Goal: Transaction & Acquisition: Obtain resource

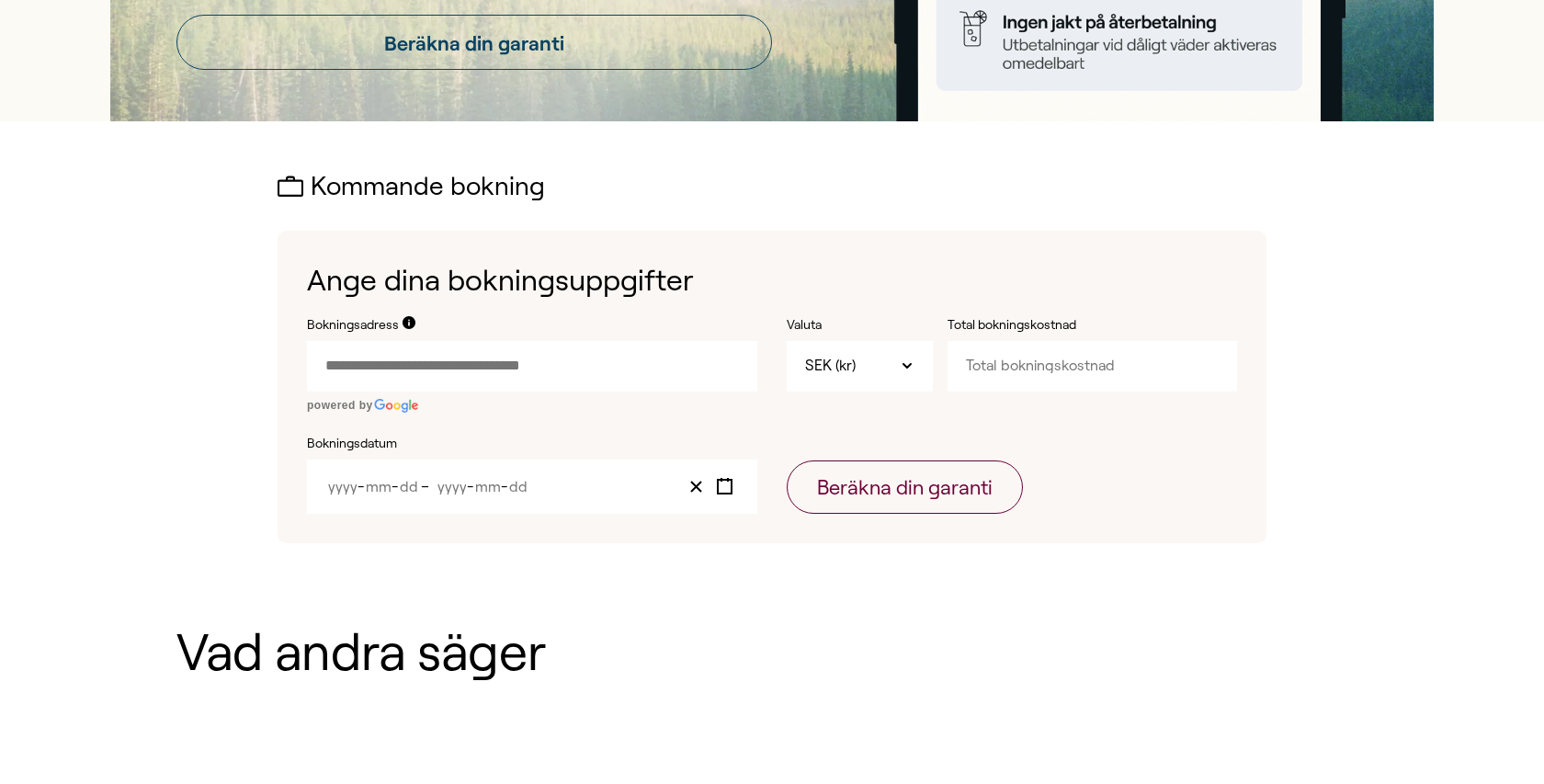
scroll to position [430, 0]
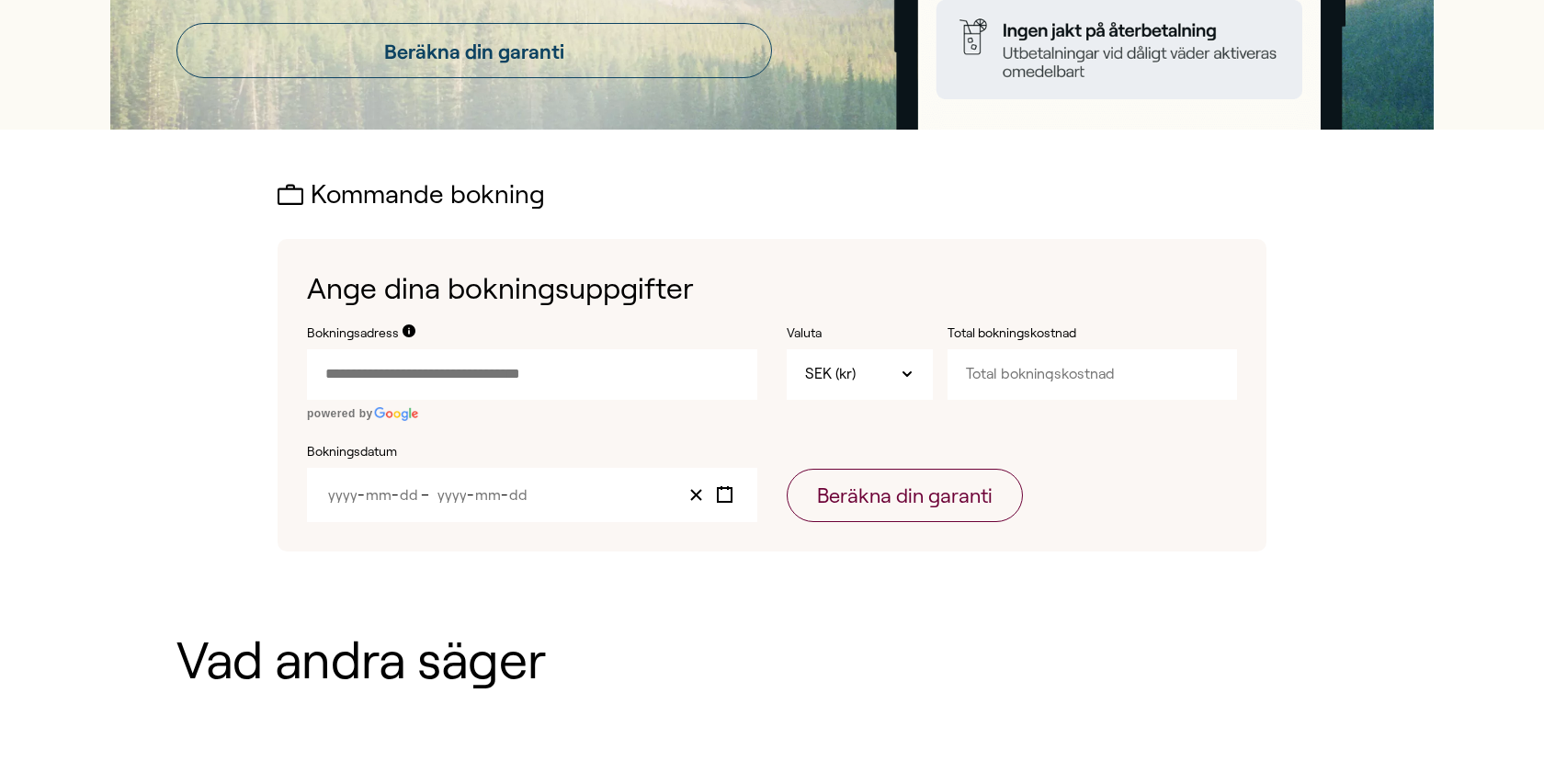
click at [450, 380] on input "Bokningsadress" at bounding box center [532, 373] width 450 height 50
click at [658, 378] on input "Bokningsadress" at bounding box center [532, 373] width 450 height 50
click at [391, 376] on input "Bokningsadress" at bounding box center [532, 373] width 450 height 50
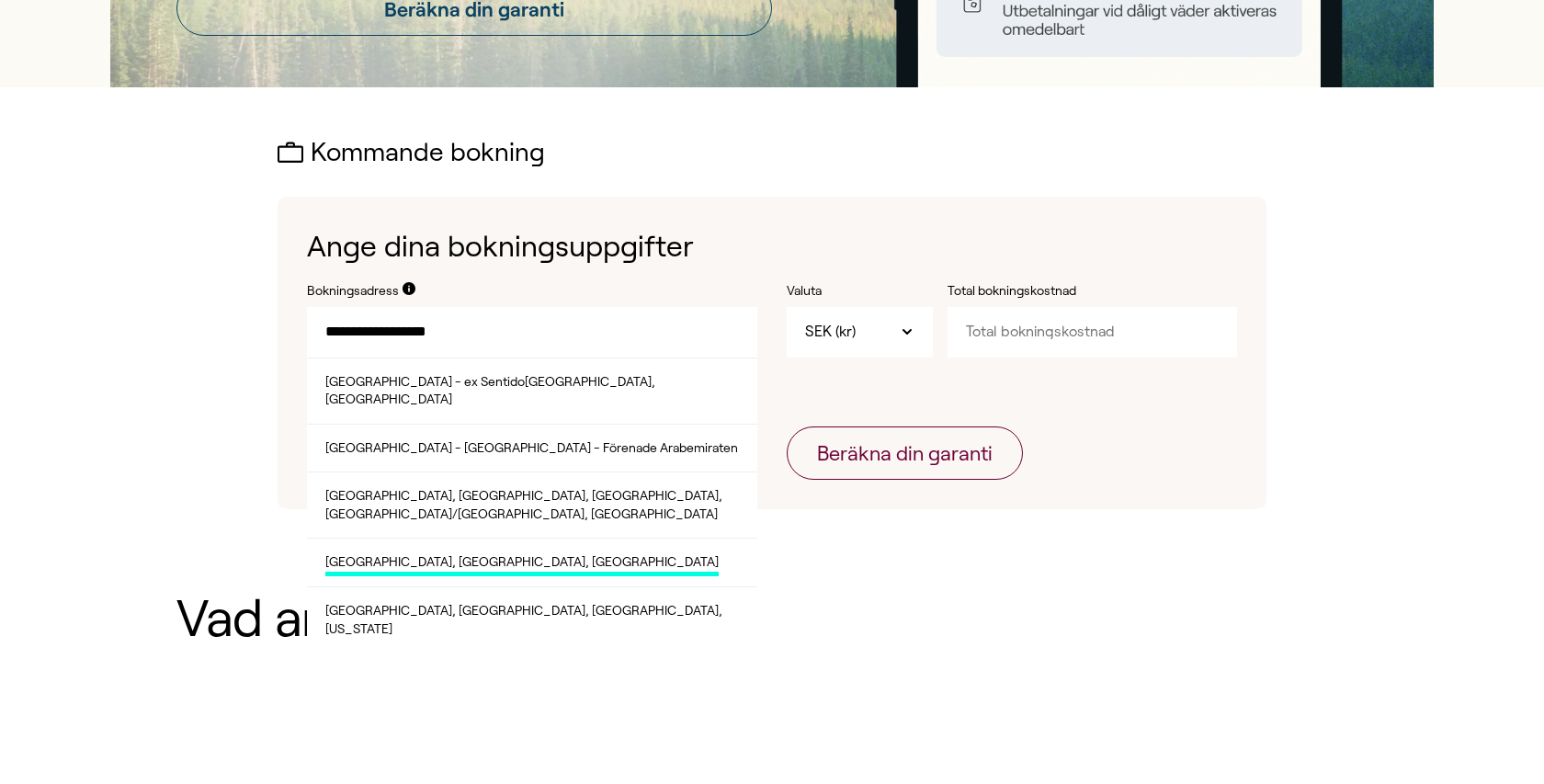
scroll to position [476, 0]
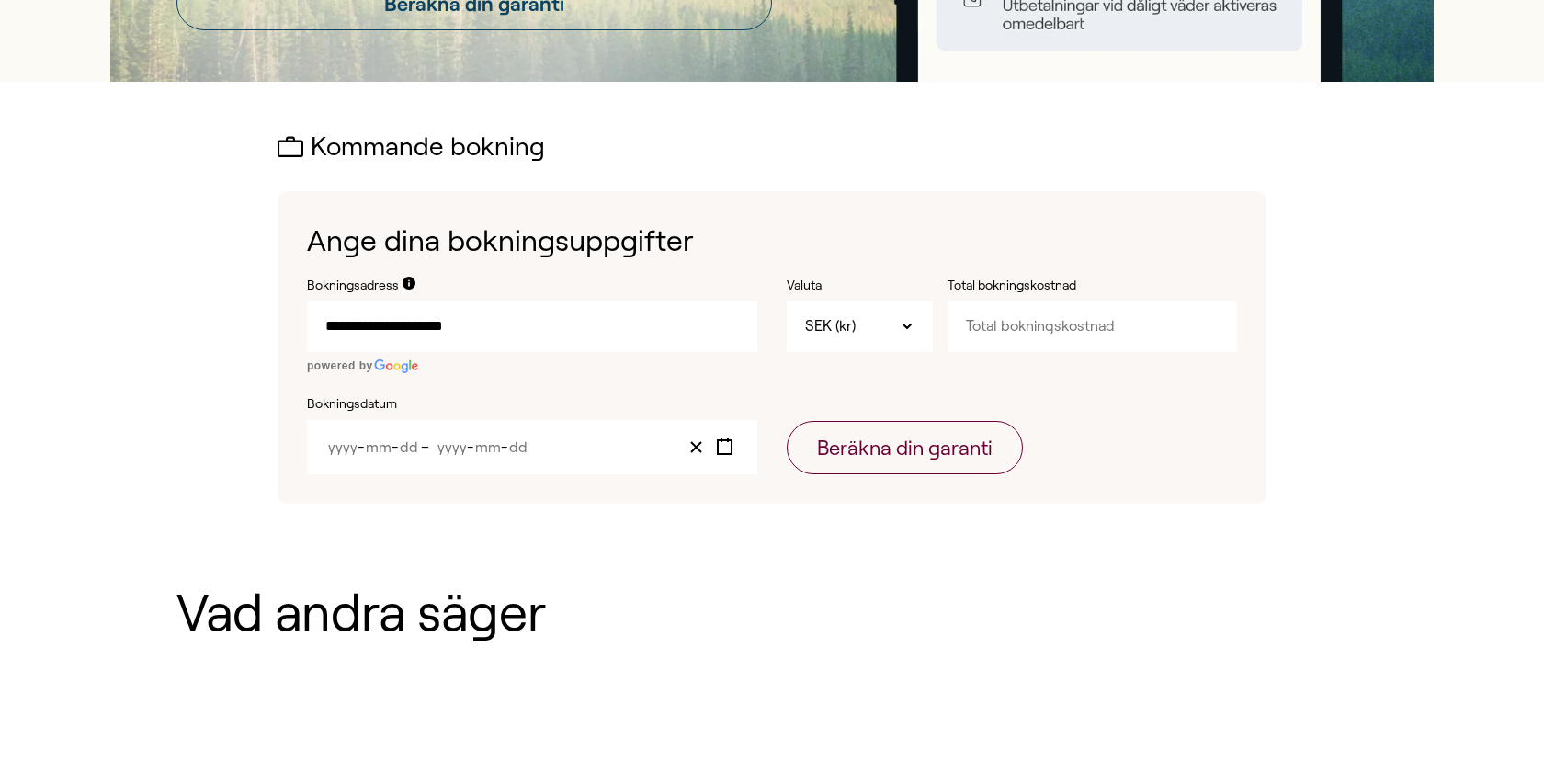
click at [510, 333] on input "**********" at bounding box center [532, 325] width 450 height 50
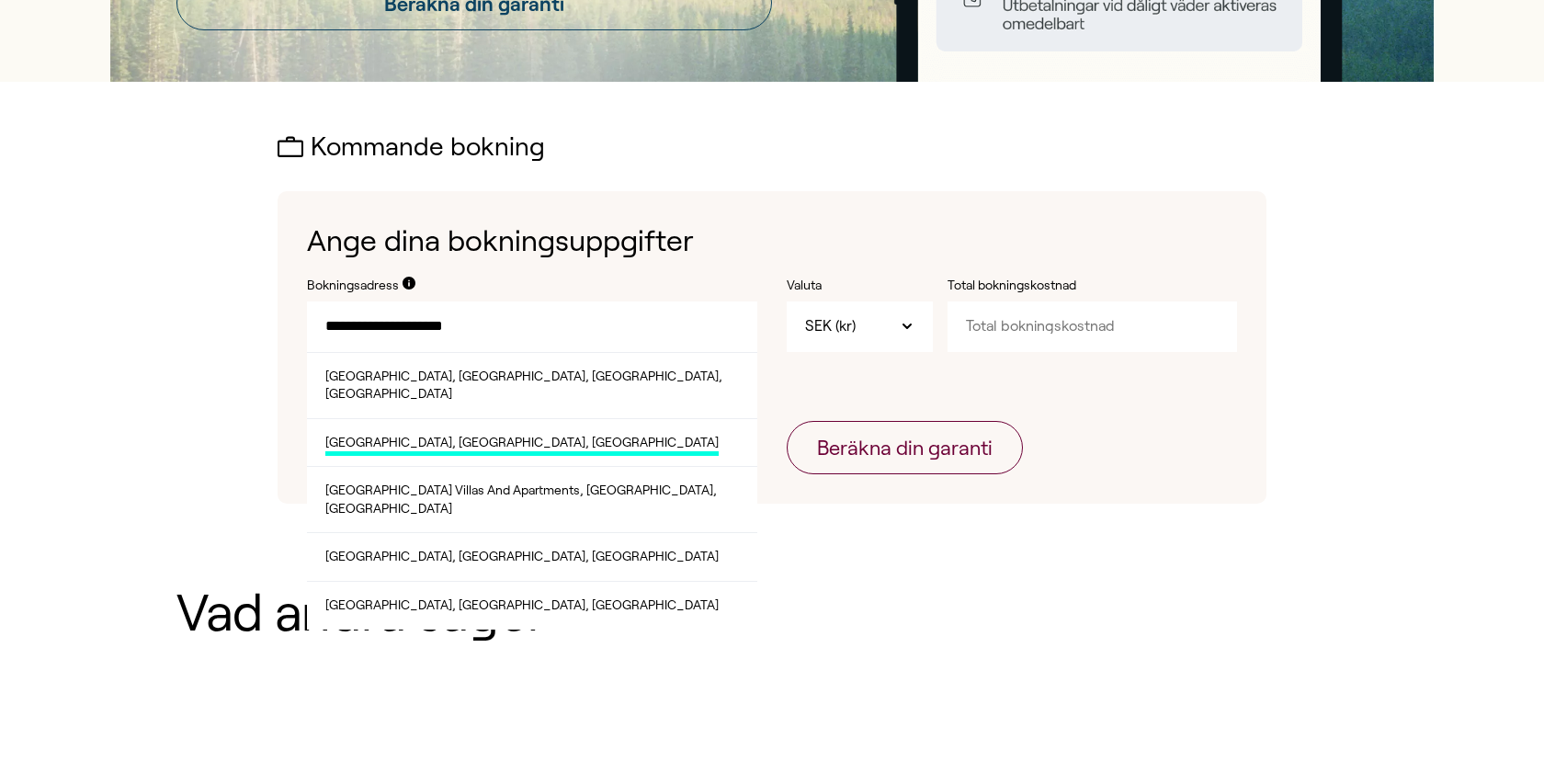
click at [507, 433] on span "[GEOGRAPHIC_DATA], [GEOGRAPHIC_DATA], [GEOGRAPHIC_DATA]" at bounding box center [522, 445] width 393 height 23
type input "**********"
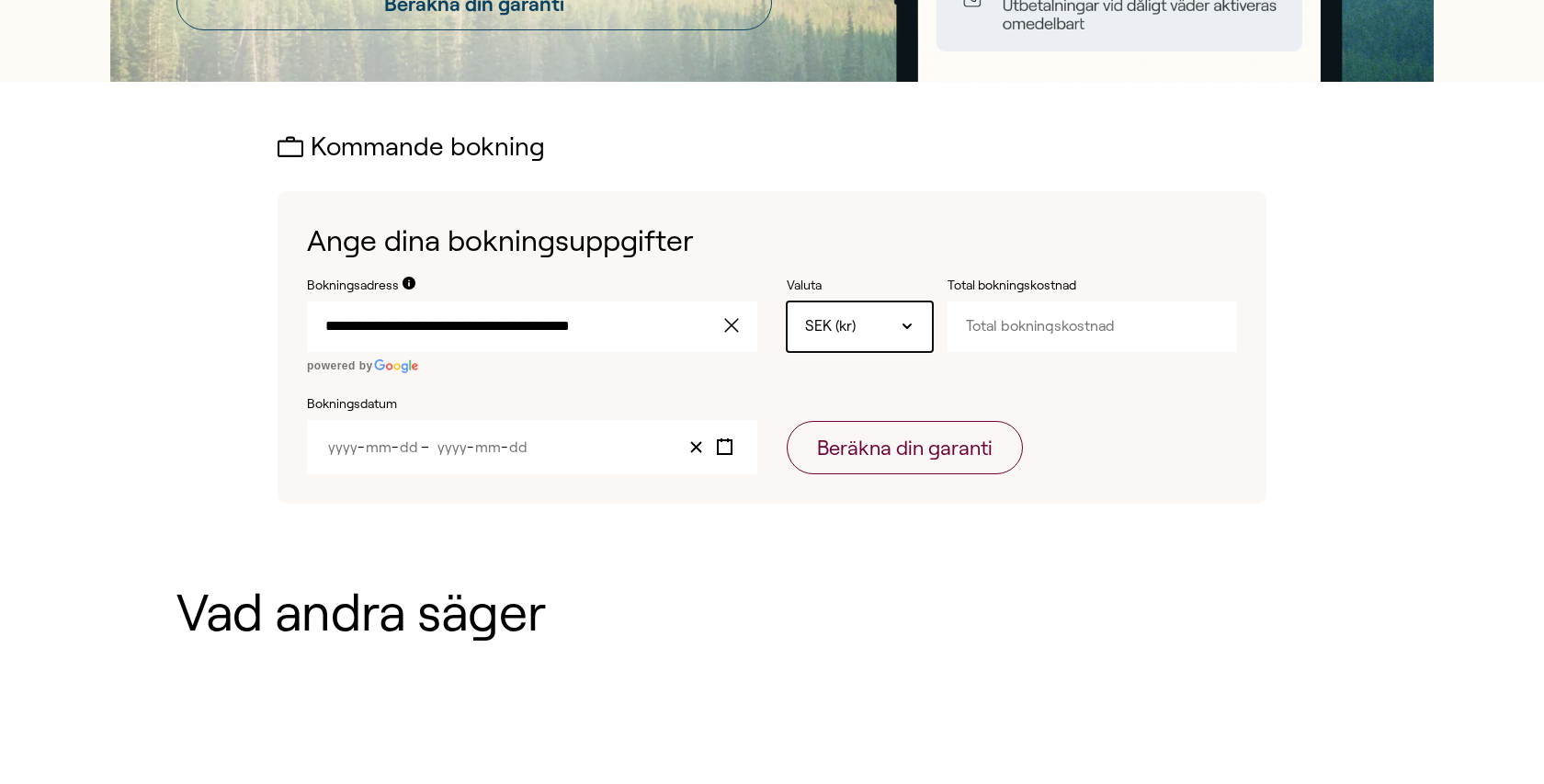
click at [901, 324] on icon at bounding box center [907, 326] width 15 height 15
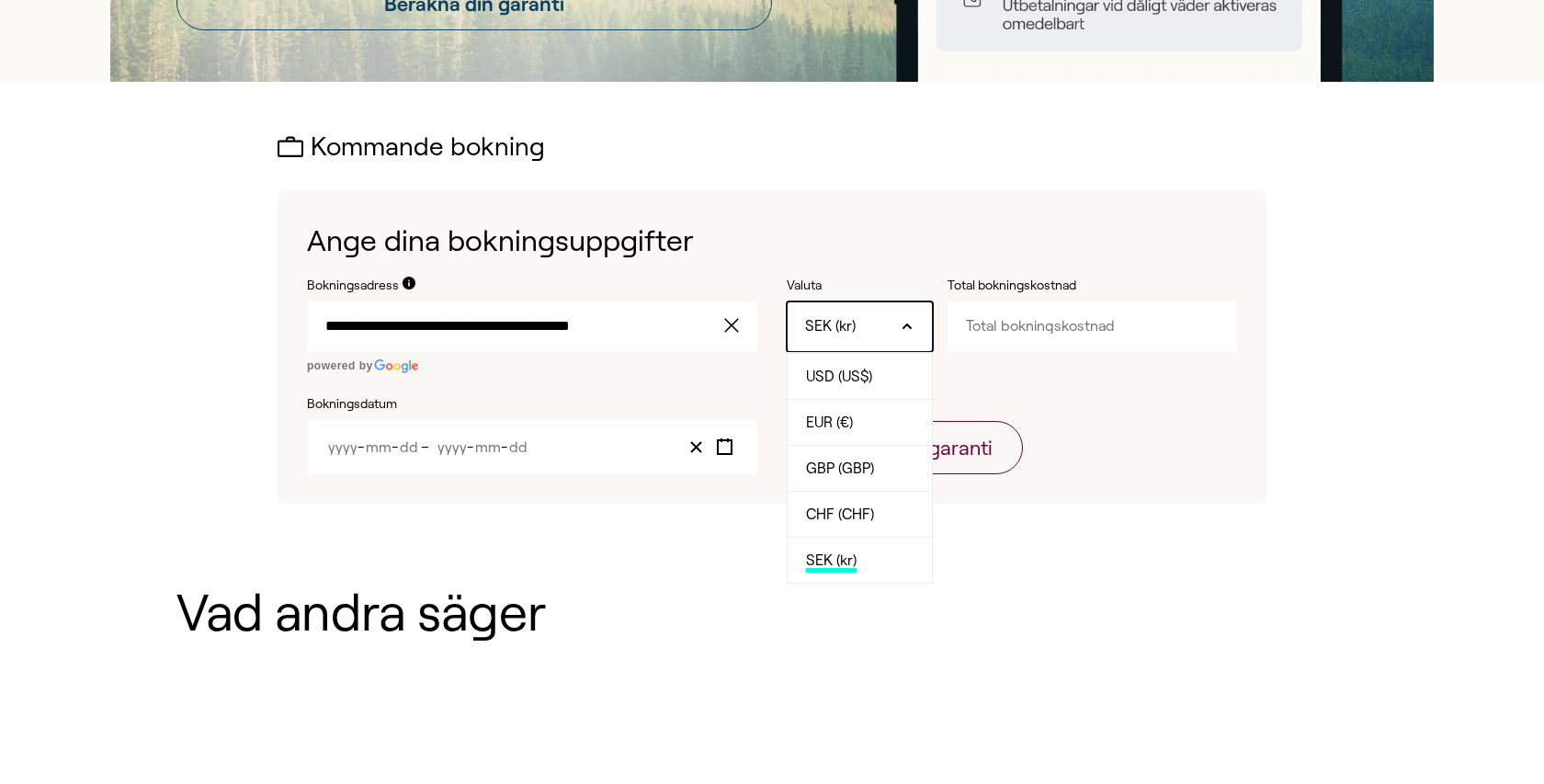
click at [901, 324] on icon at bounding box center [907, 326] width 15 height 15
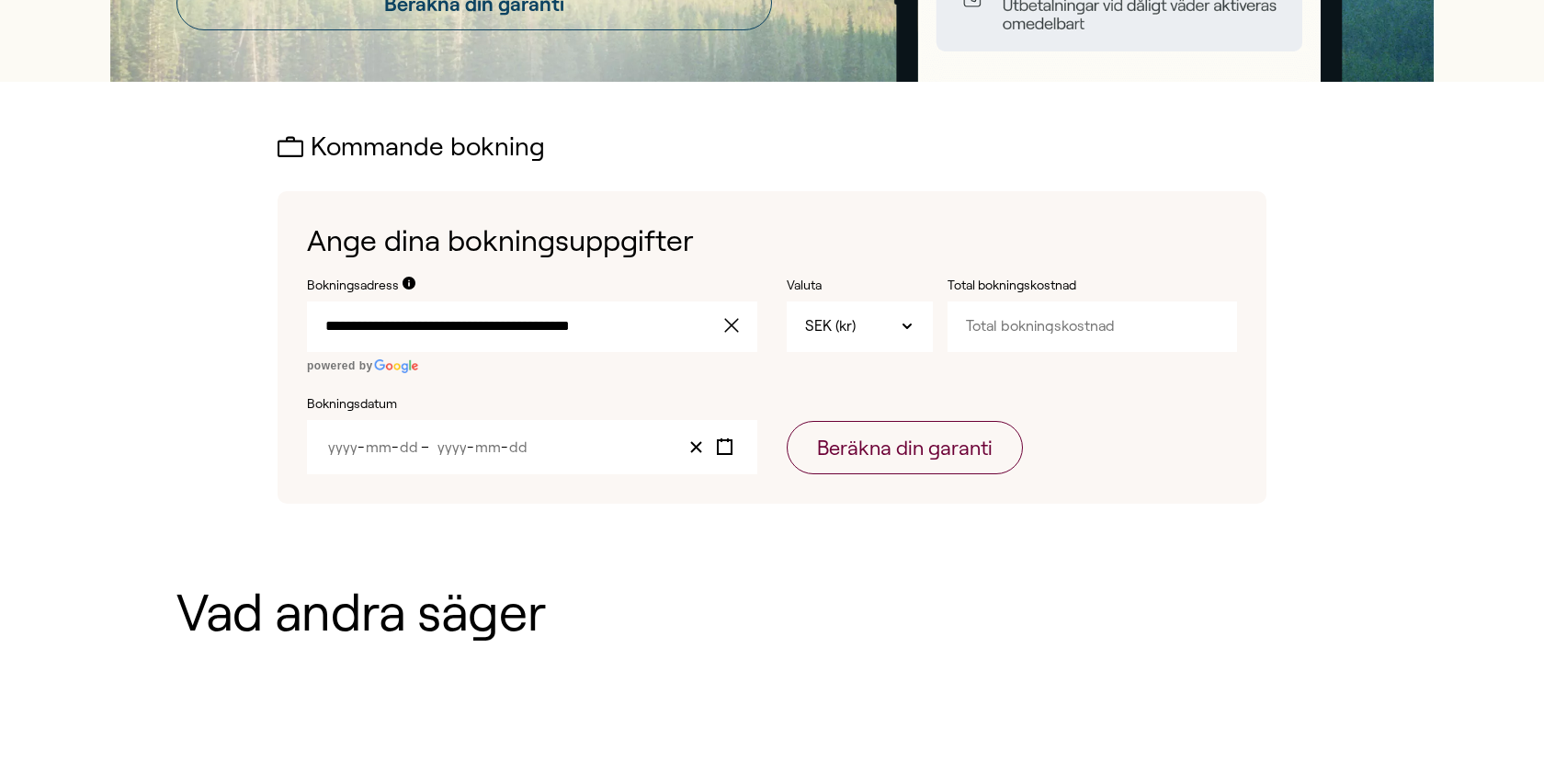
click at [1006, 330] on input "Total bokningskostnad" at bounding box center [1092, 325] width 290 height 50
type input "34376"
click at [1026, 405] on form "**********" at bounding box center [771, 376] width 930 height 199
click at [507, 446] on span "-" at bounding box center [505, 446] width 8 height 16
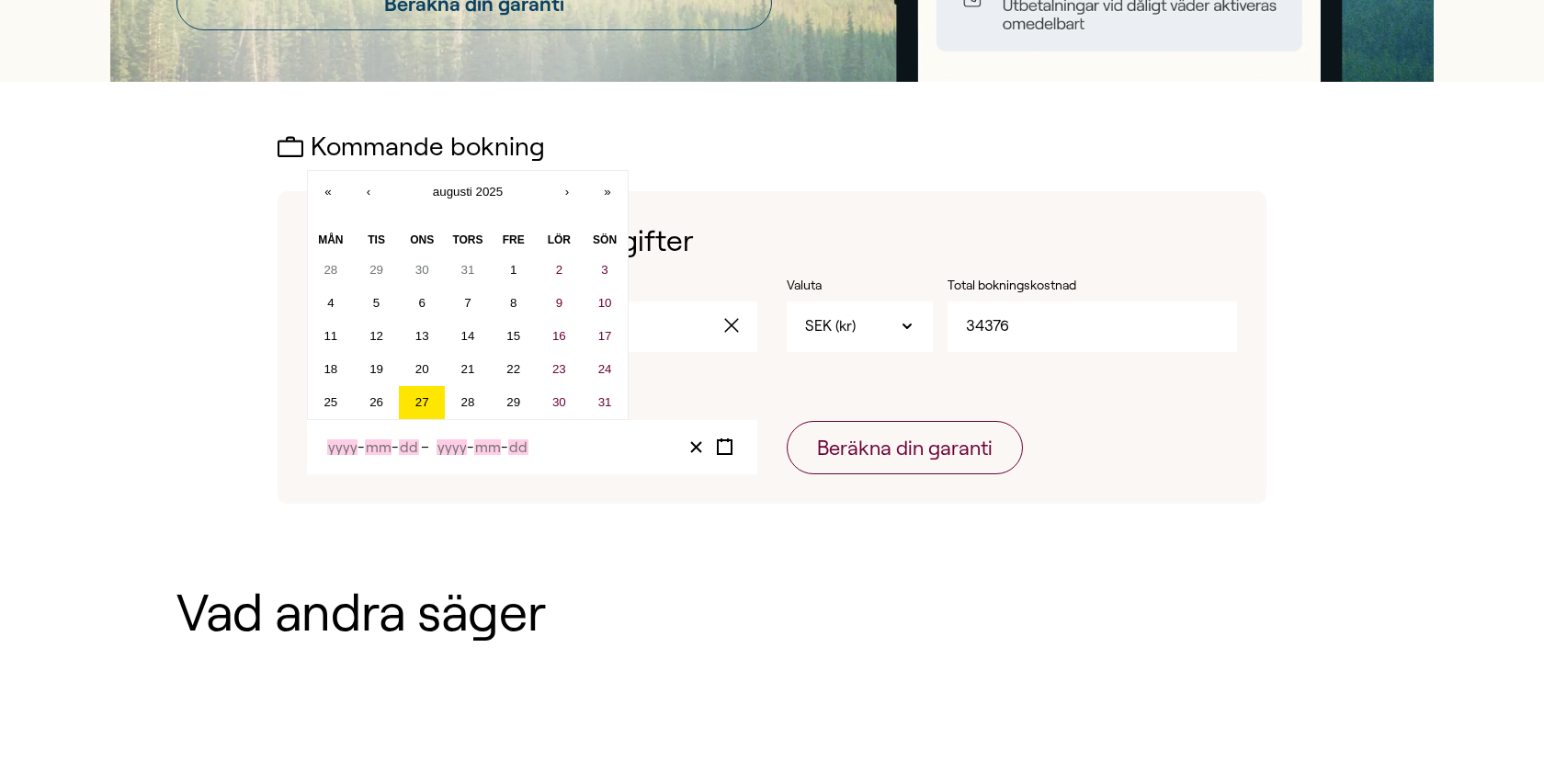
click at [350, 445] on input "Year" at bounding box center [342, 446] width 30 height 16
click at [554, 188] on button "›" at bounding box center [567, 190] width 40 height 40
click at [427, 343] on button "15" at bounding box center [421, 336] width 46 height 33
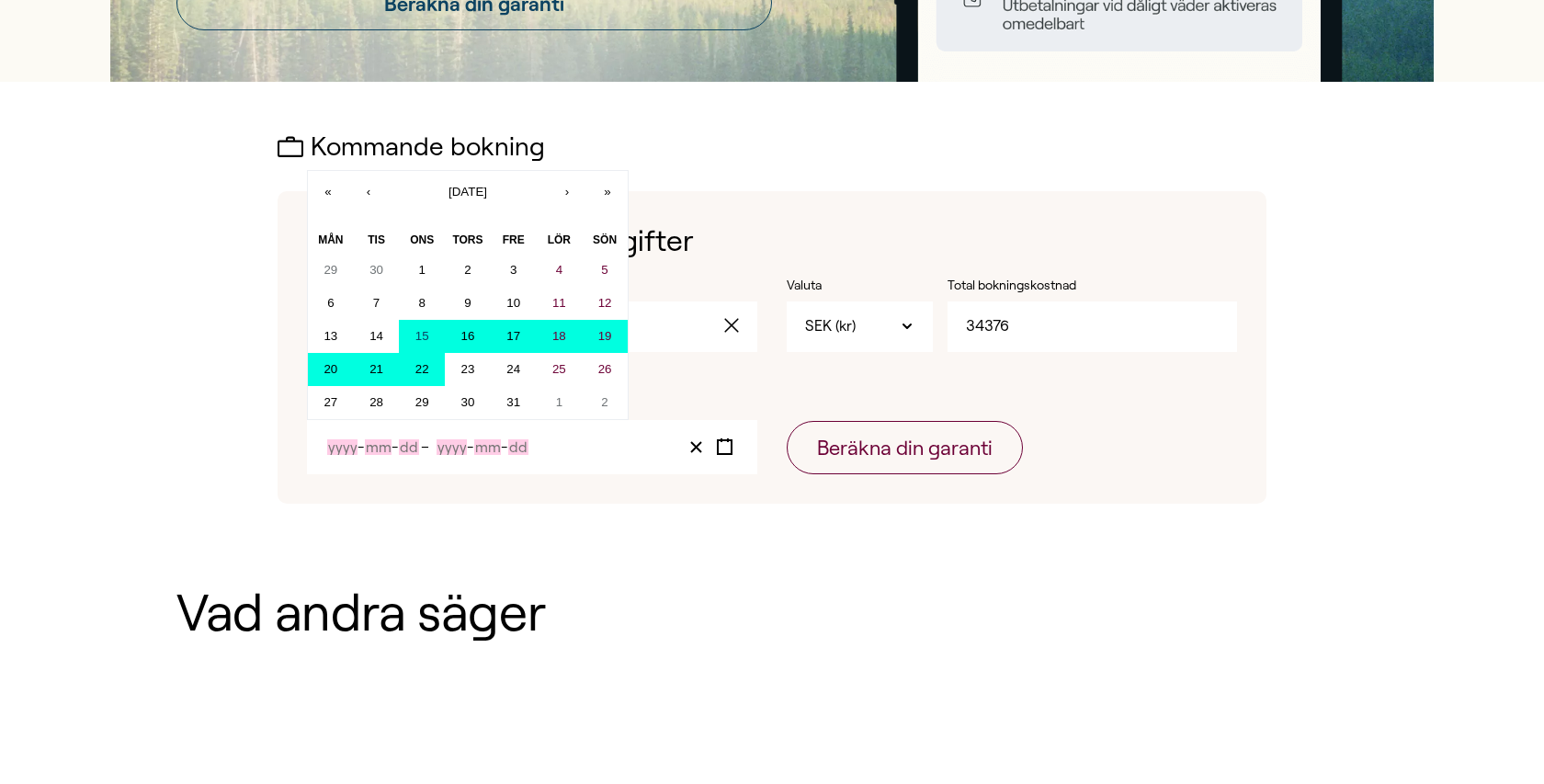
click at [426, 362] on button "22" at bounding box center [421, 369] width 46 height 33
type input "2025"
type input "10"
type input "15"
type input "2025"
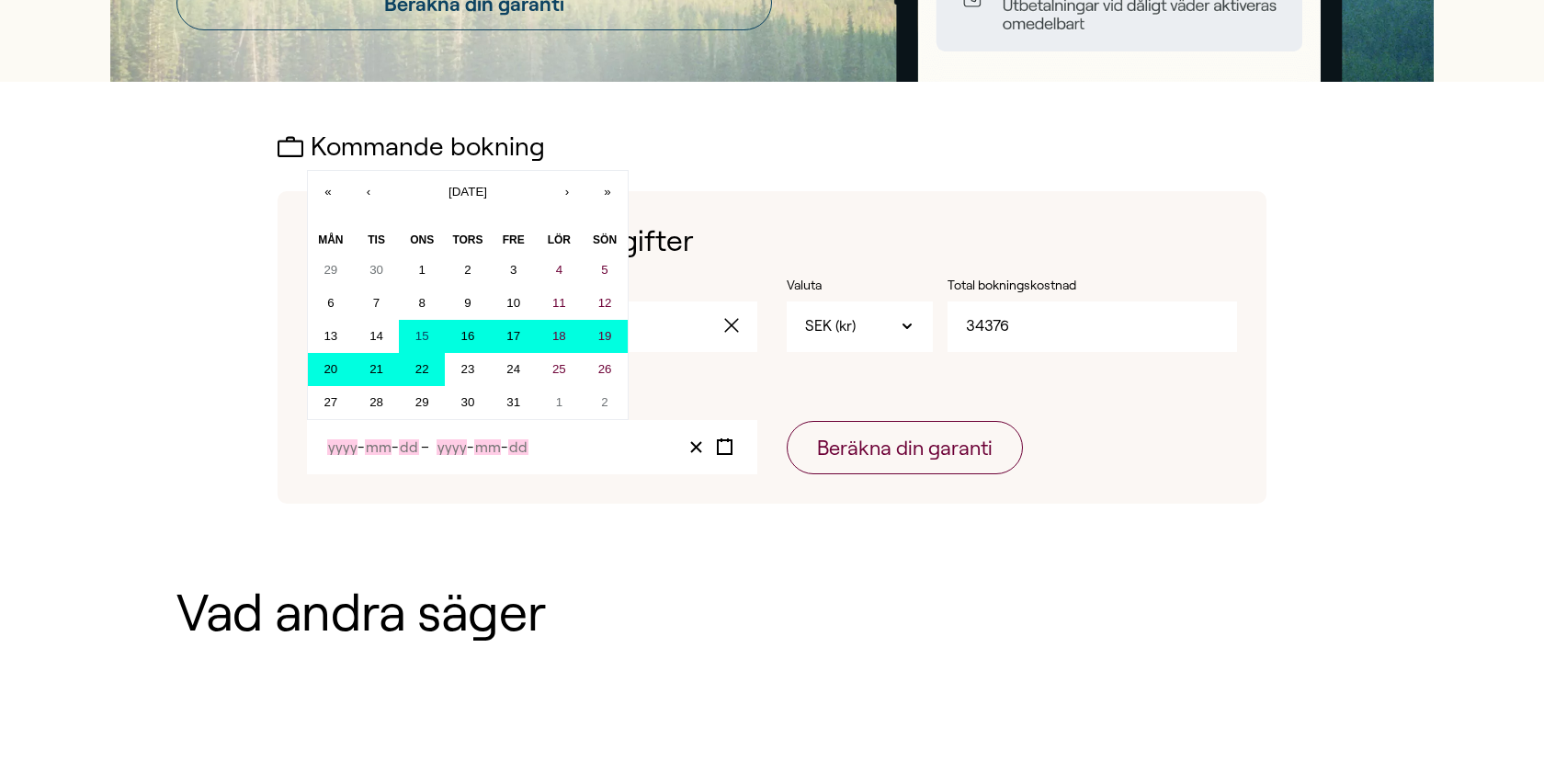
type input "10"
type input "22"
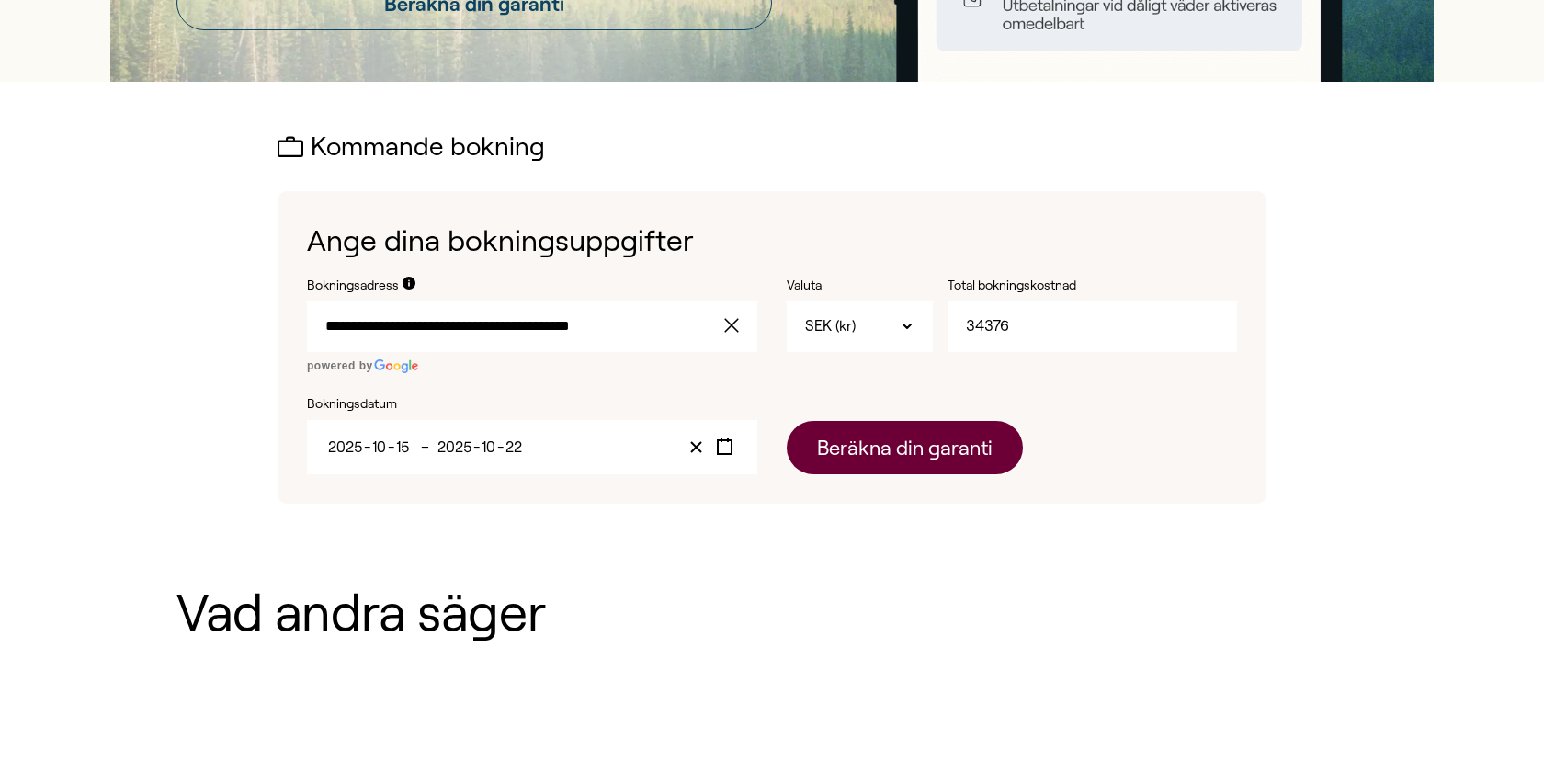
click at [862, 425] on button "Beräkna din garanti" at bounding box center [905, 447] width 236 height 53
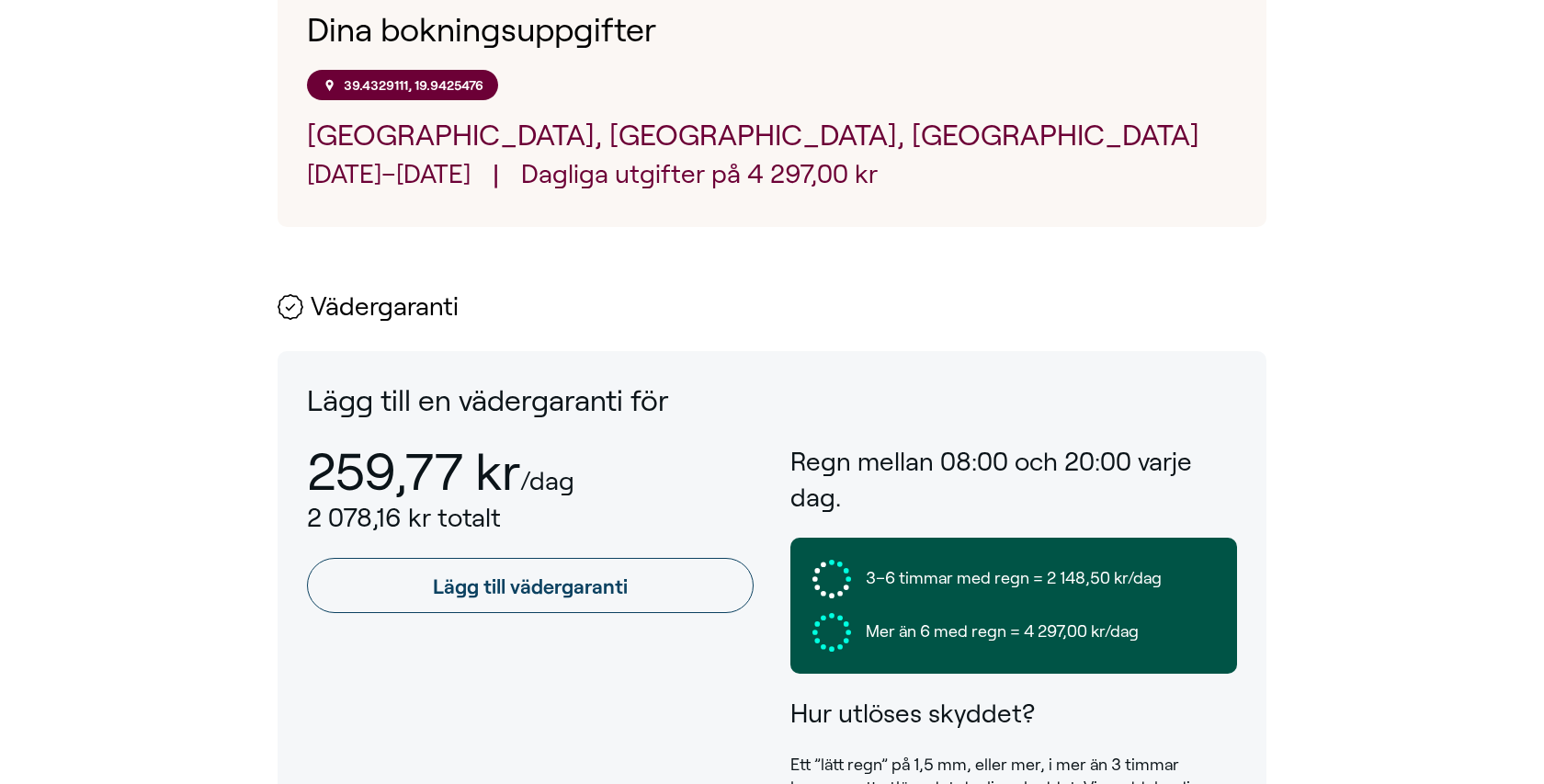
scroll to position [687, 0]
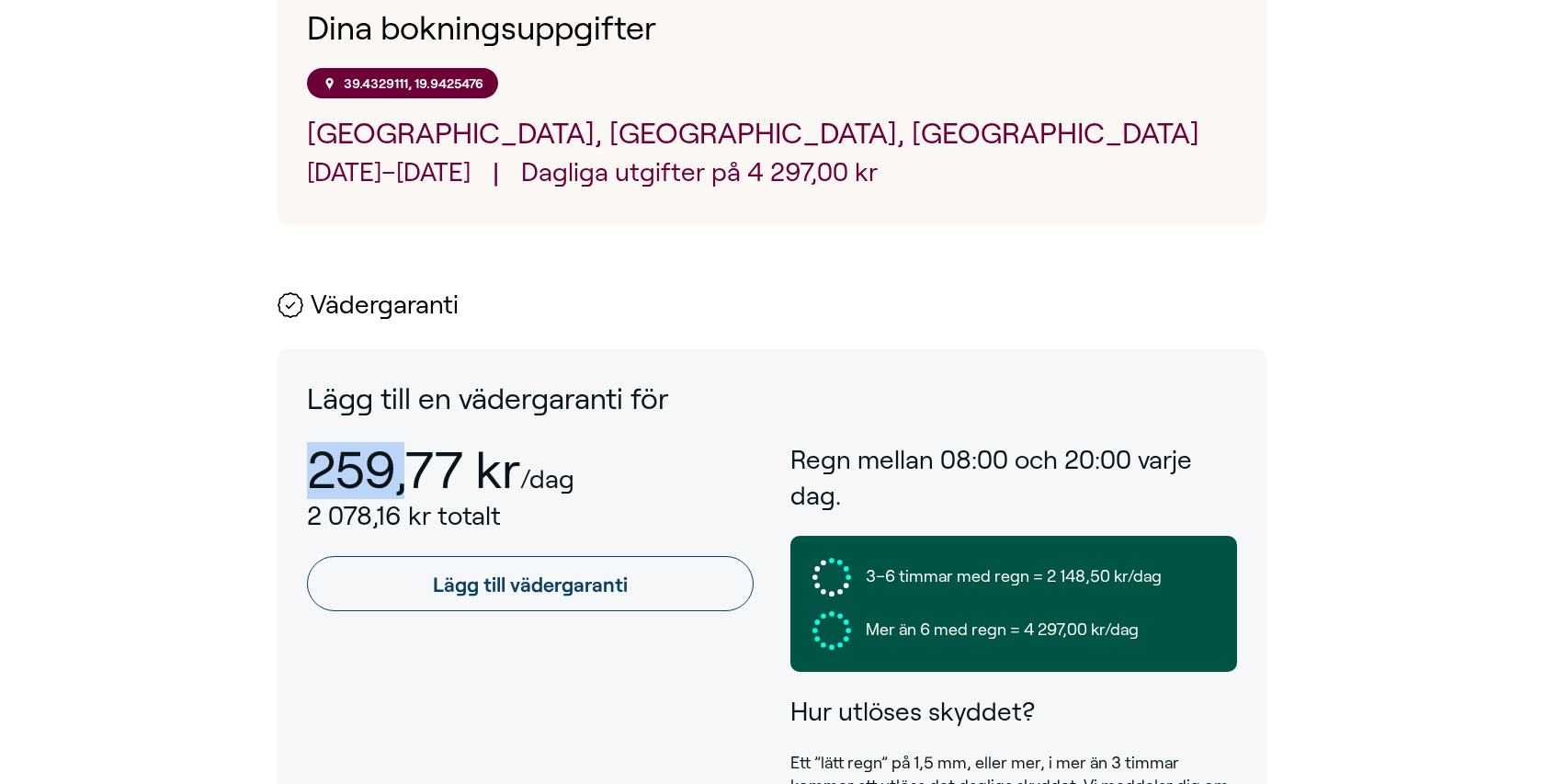
drag, startPoint x: 310, startPoint y: 475, endPoint x: 409, endPoint y: 470, distance: 99.1
click at [409, 470] on p "259,77 kr" at bounding box center [413, 470] width 213 height 56
click at [556, 489] on p "/dag" at bounding box center [548, 479] width 54 height 28
